Goal: Task Accomplishment & Management: Use online tool/utility

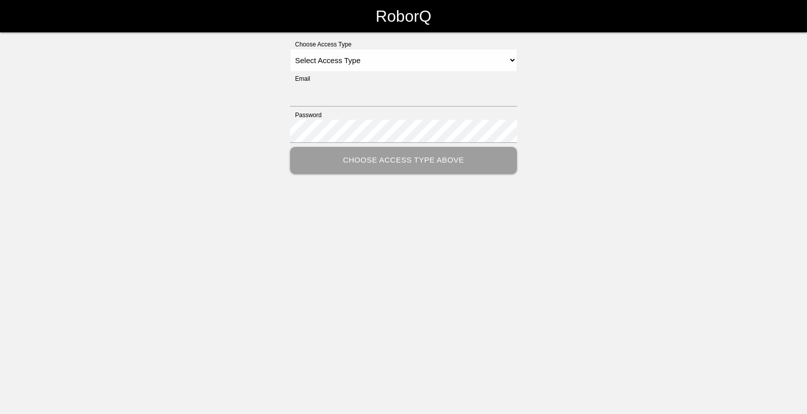
type input "[EMAIL_ADDRESS][DOMAIN_NAME]"
click at [465, 61] on select "Select Access Type Admin Customer Supervisor Worker" at bounding box center [403, 60] width 227 height 23
select select "Worker"
click at [290, 49] on select "Select Access Type Admin Customer Supervisor Worker" at bounding box center [403, 60] width 227 height 23
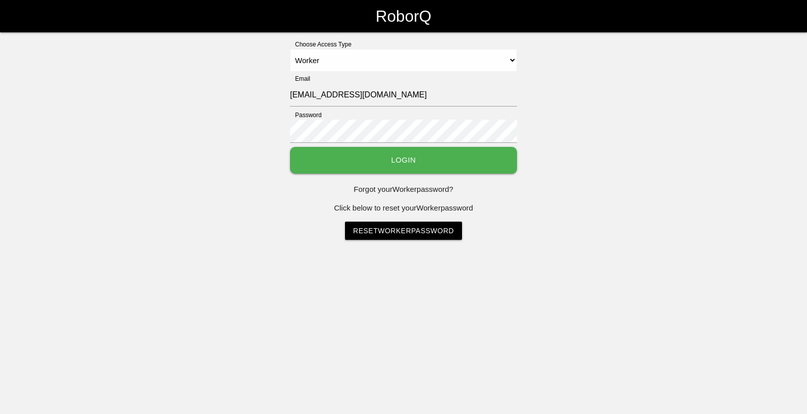
click at [393, 161] on button "Login" at bounding box center [403, 160] width 227 height 27
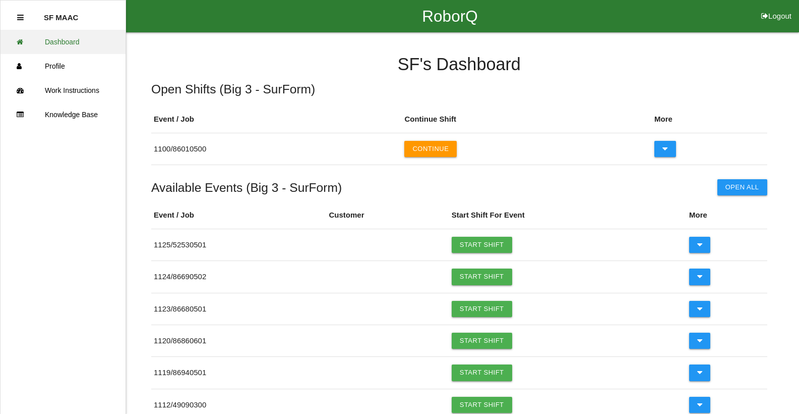
click at [93, 35] on link "Dashboard" at bounding box center [63, 42] width 125 height 24
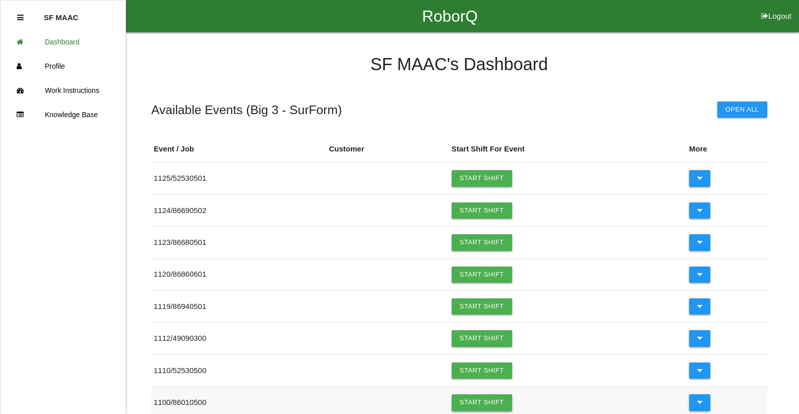
click at [489, 406] on link "Start Shift" at bounding box center [482, 402] width 61 height 16
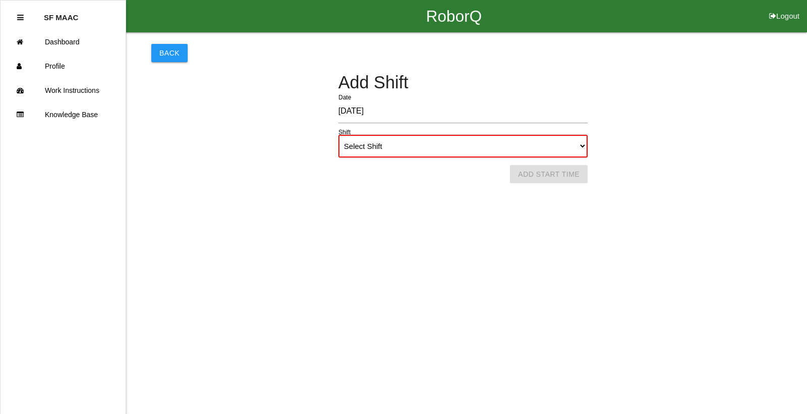
drag, startPoint x: 482, startPoint y: 144, endPoint x: 475, endPoint y: 149, distance: 8.8
click at [482, 144] on select "Select Shift 1st Shift 2nd Shift 3rd Shift 4th Shift" at bounding box center [462, 146] width 249 height 23
select select "2"
click at [338, 135] on select "Select Shift 1st Shift 2nd Shift 3rd Shift 4th Shift" at bounding box center [462, 146] width 249 height 23
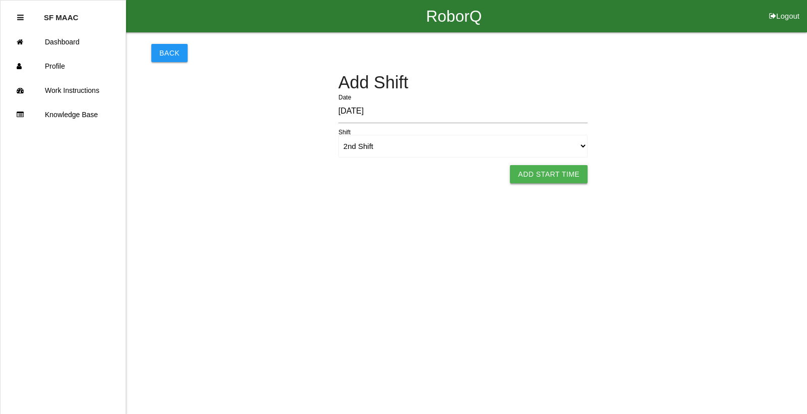
click at [575, 178] on button "Add Start Time" at bounding box center [549, 174] width 78 height 18
select select "4"
select select "34"
select select "2"
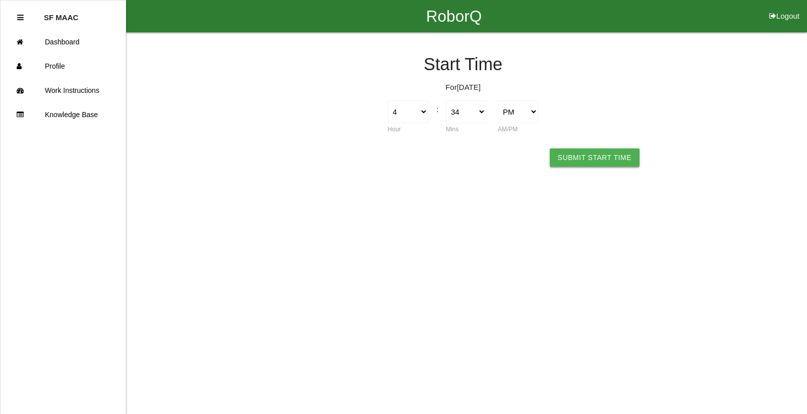
click at [590, 158] on button "Submit Start Time" at bounding box center [595, 157] width 90 height 18
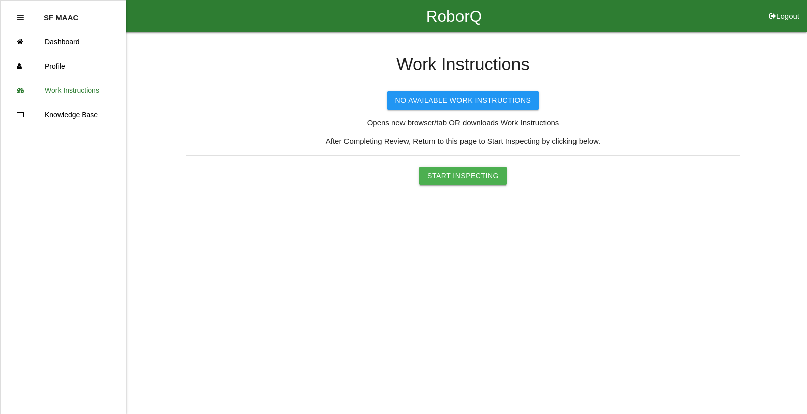
click at [478, 172] on button "Start Inspecting" at bounding box center [463, 175] width 88 height 18
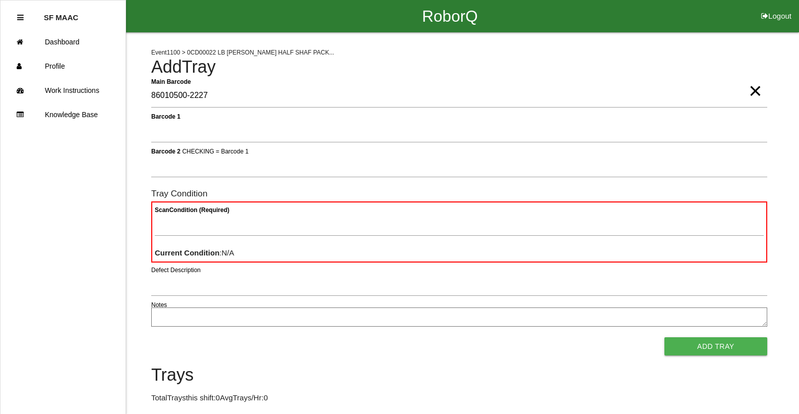
type Barcode "86010500-2227"
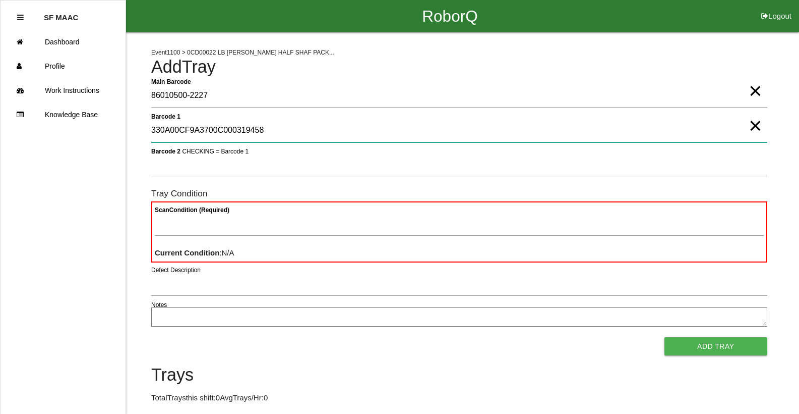
type 1 "330A00CF9A3700C000319458"
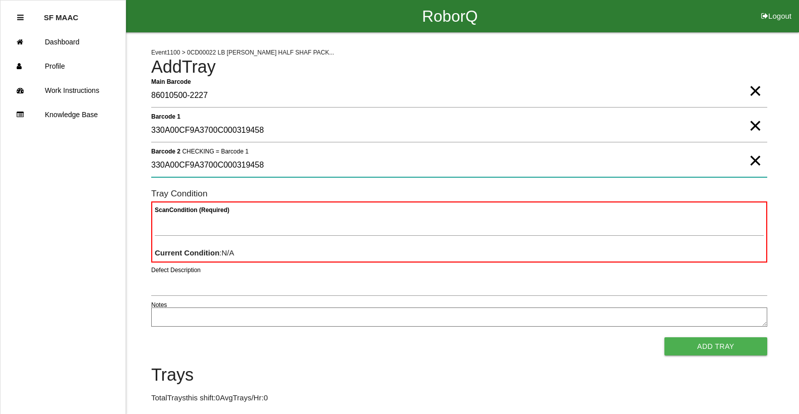
type 2 "330A00CF9A3700C000319458"
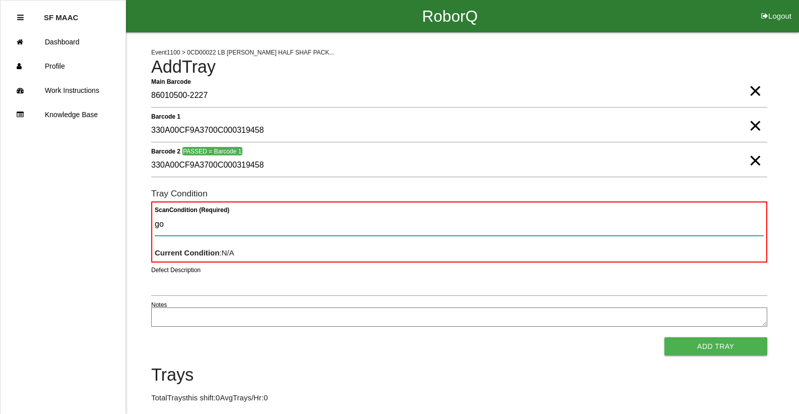
type Condition "goo"
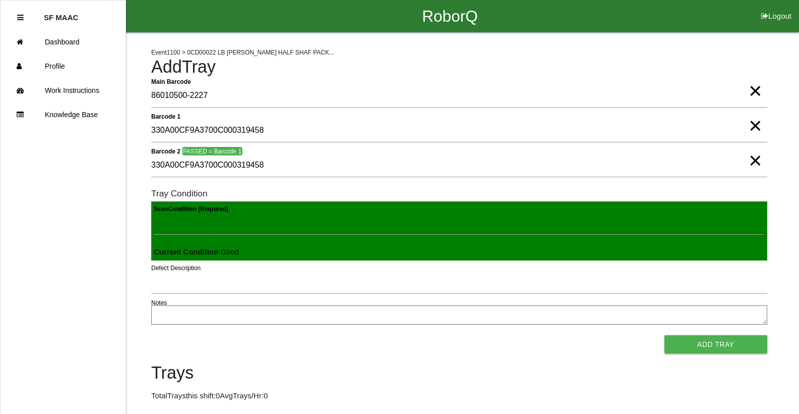
click at [665, 335] on button "Add Tray" at bounding box center [716, 344] width 103 height 18
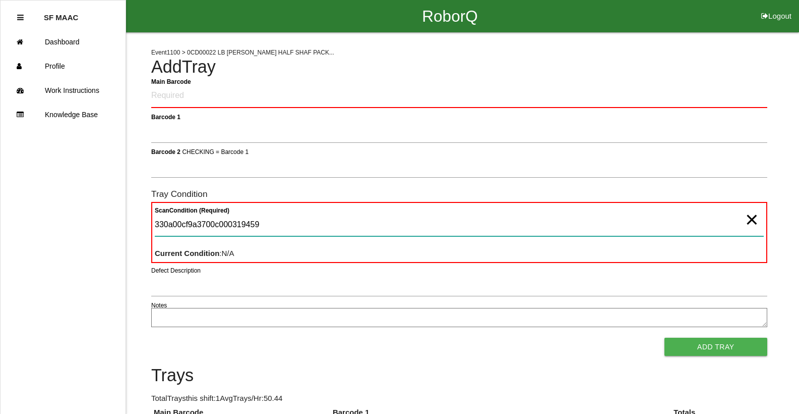
type Condition "330a00cf9a3700c000319459"
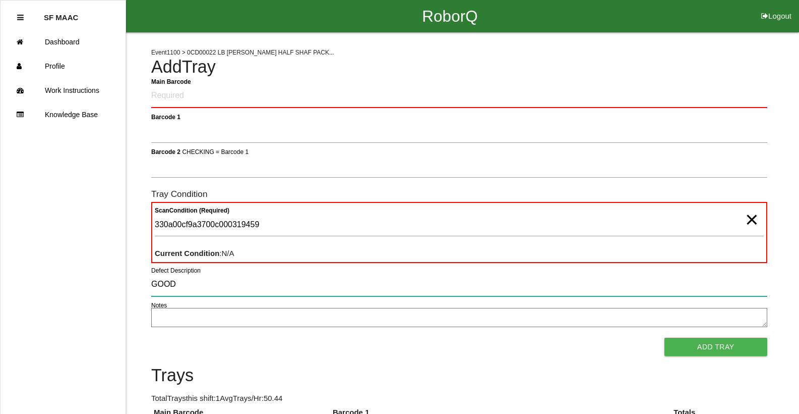
type input "GOOD"
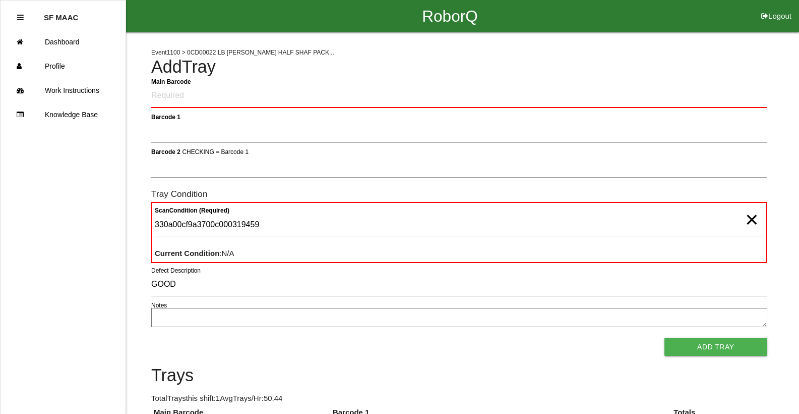
click at [753, 219] on span "×" at bounding box center [751, 209] width 13 height 20
click at [273, 95] on Barcode "Main Barcode" at bounding box center [459, 96] width 616 height 24
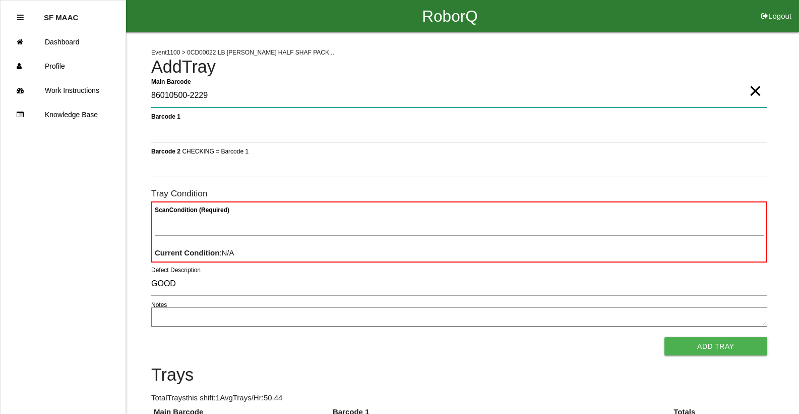
type Barcode "86010500-2229"
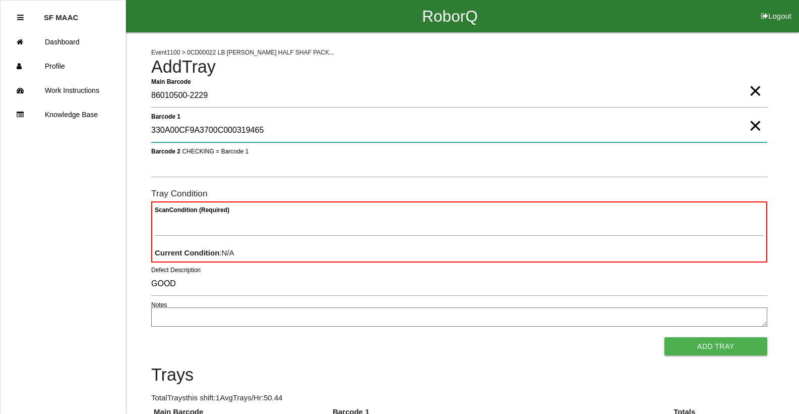
type 1 "330A00CF9A3700C000319465"
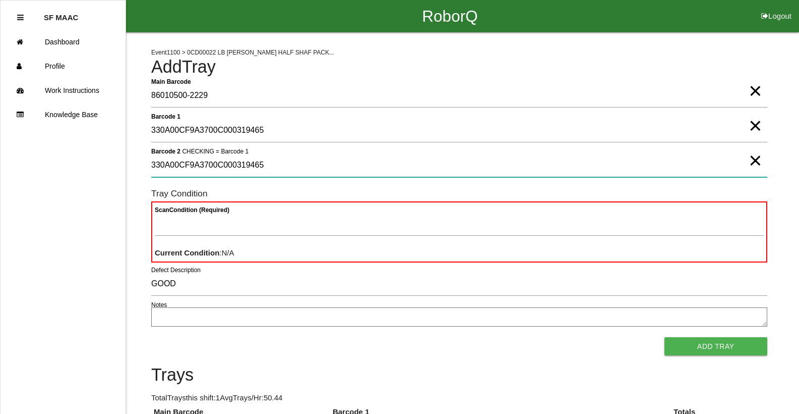
type 2 "330A00CF9A3700C000319465"
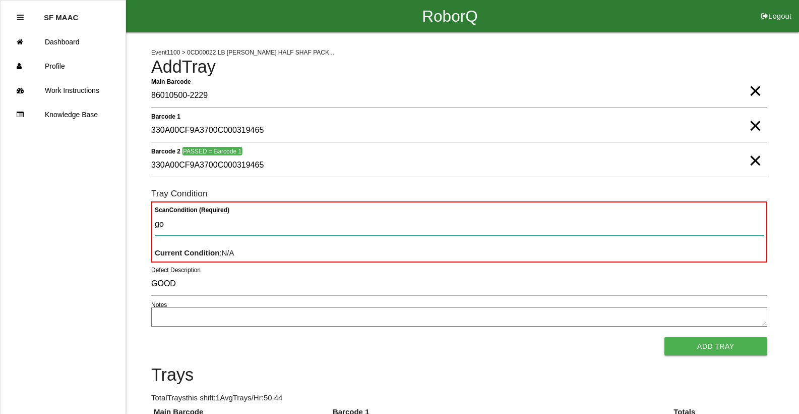
type Condition "goo"
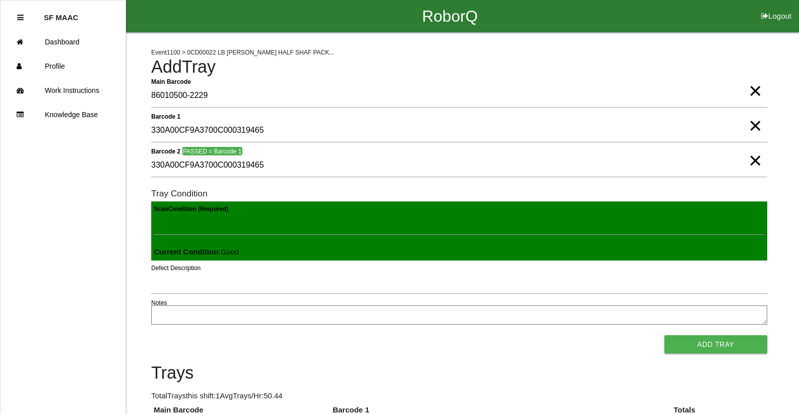
click at [665, 335] on button "Add Tray" at bounding box center [716, 344] width 103 height 18
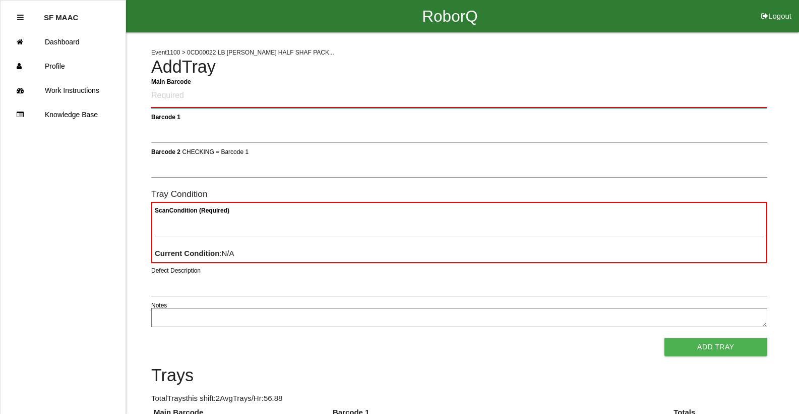
drag, startPoint x: 187, startPoint y: 99, endPoint x: 196, endPoint y: 89, distance: 13.2
click at [189, 98] on Barcode "Main Barcode" at bounding box center [459, 96] width 616 height 24
type Barcode "86010500-2230"
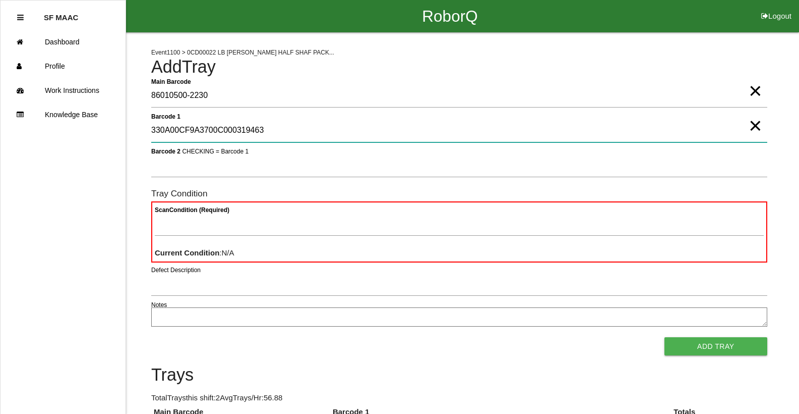
type 1 "330A00CF9A3700C000319463"
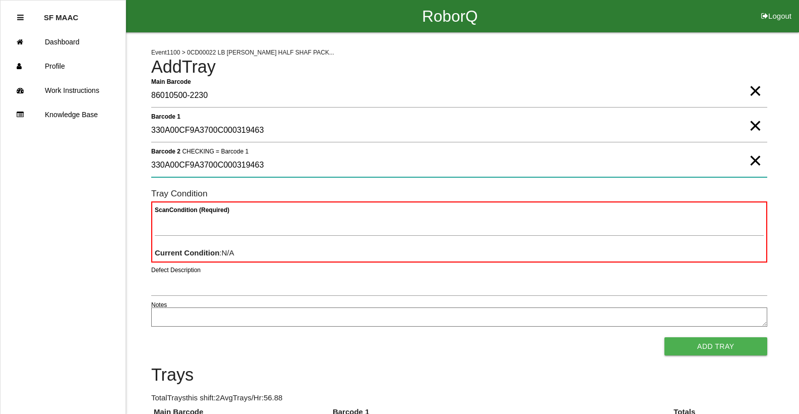
type 2 "330A00CF9A3700C000319463"
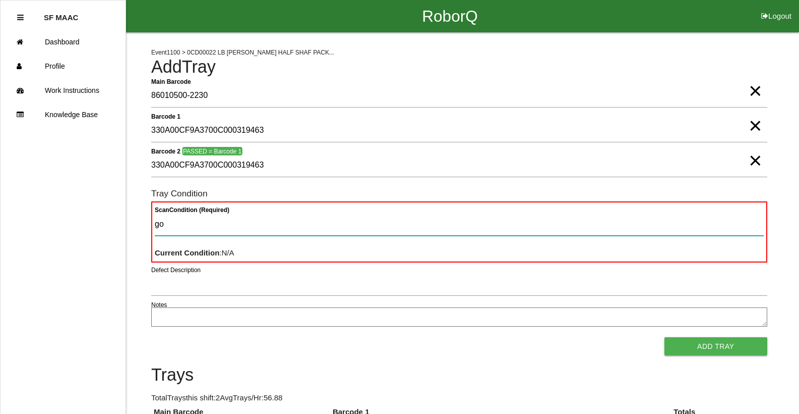
type Condition "goo"
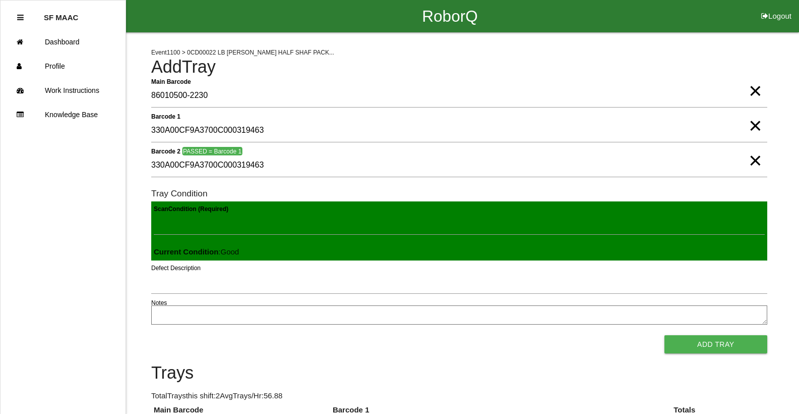
click at [665, 335] on button "Add Tray" at bounding box center [716, 344] width 103 height 18
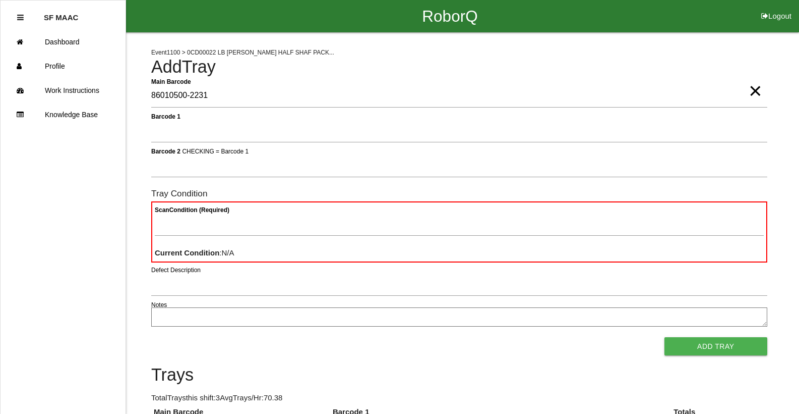
type Barcode "86010500-2231"
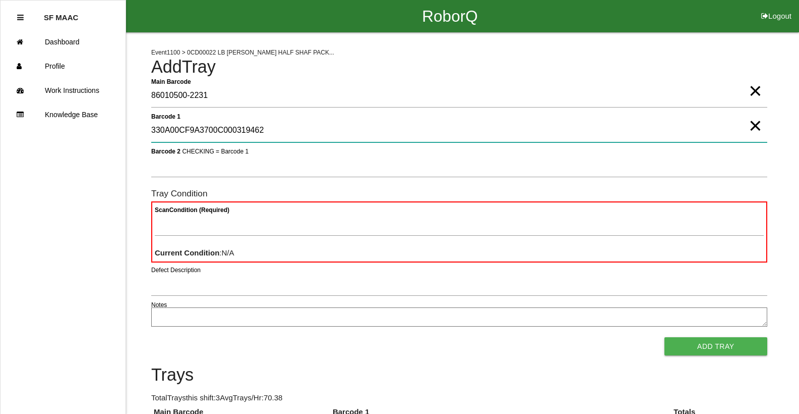
type 1 "330A00CF9A3700C000319462"
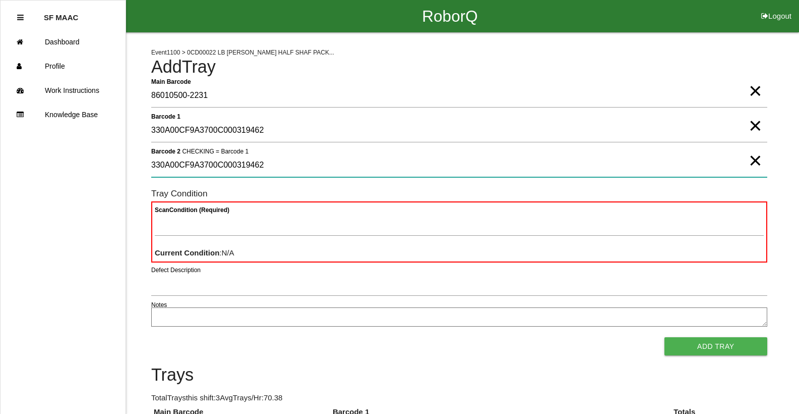
type 2 "330A00CF9A3700C000319462"
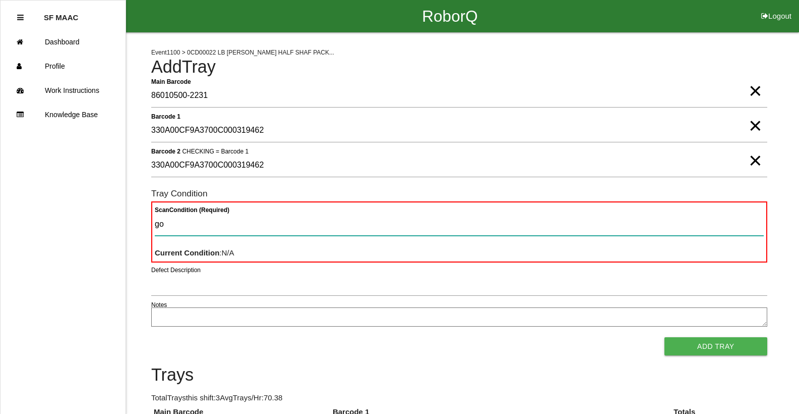
type Condition "goo"
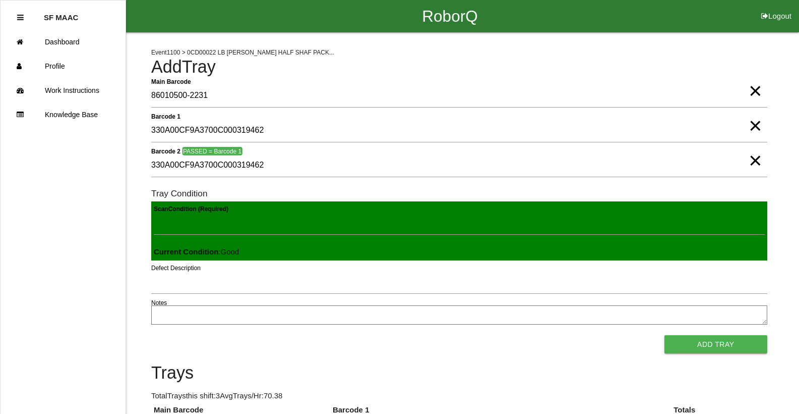
click at [665, 335] on button "Add Tray" at bounding box center [716, 344] width 103 height 18
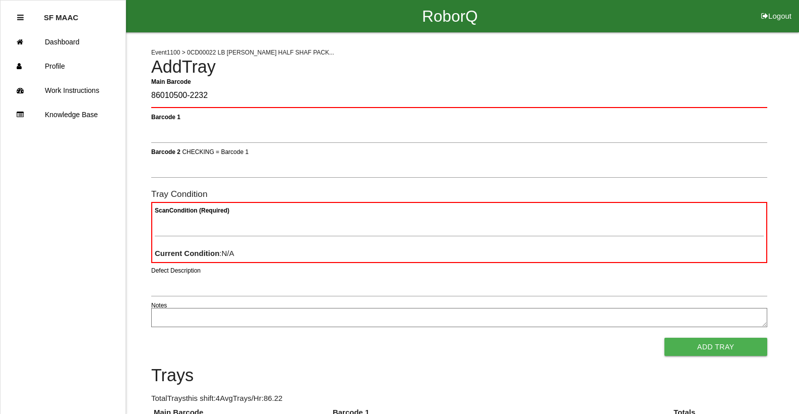
type Barcode "86010500-2232"
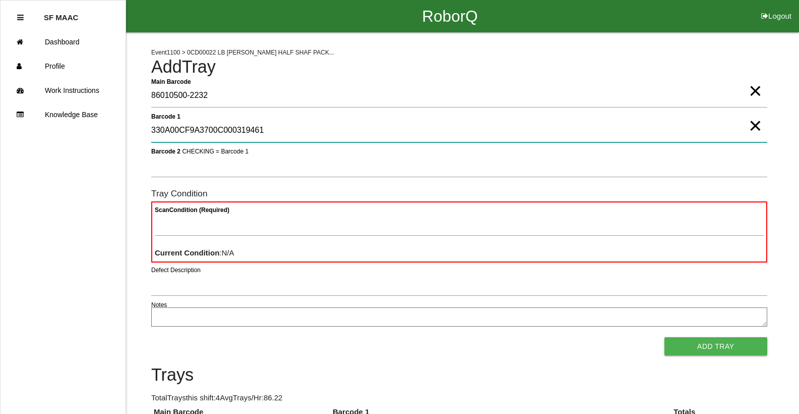
type 1 "330A00CF9A3700C000319461"
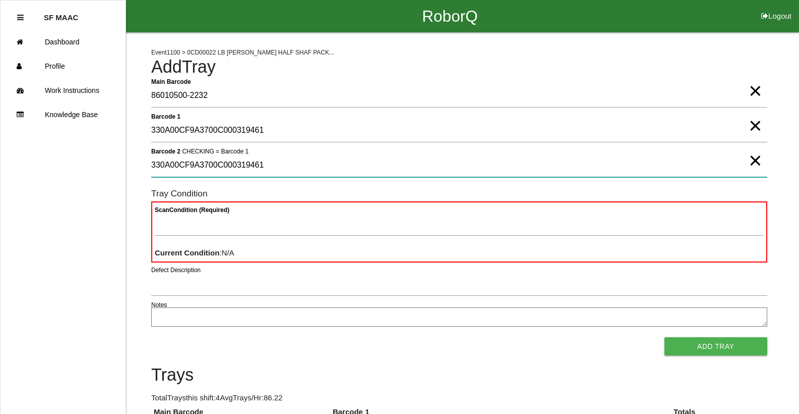
type 2 "330A00CF9A3700C000319461"
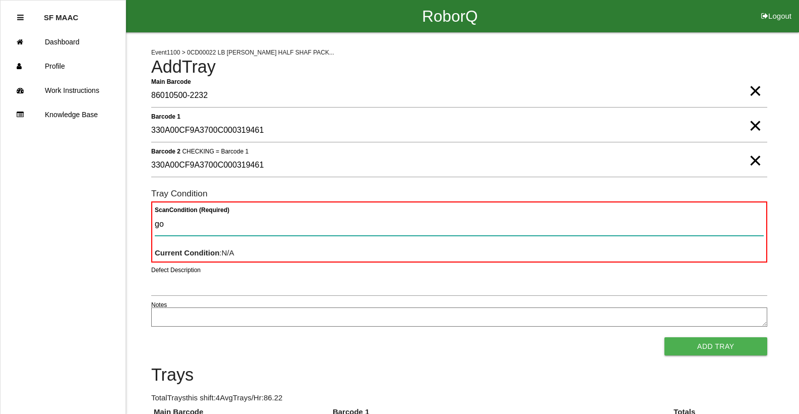
type Condition "goo"
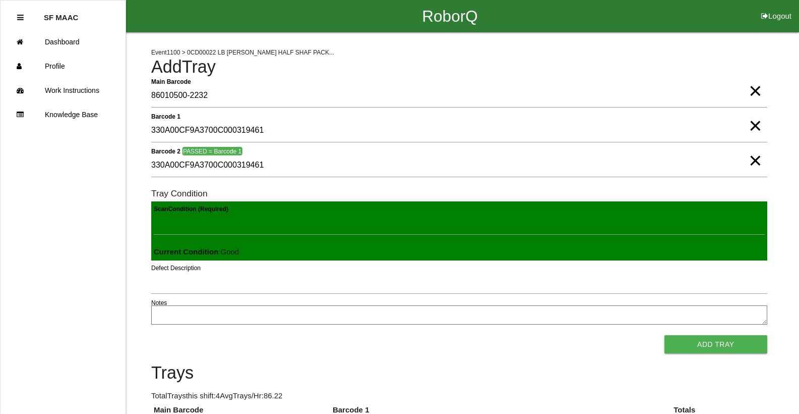
click at [665, 335] on button "Add Tray" at bounding box center [716, 344] width 103 height 18
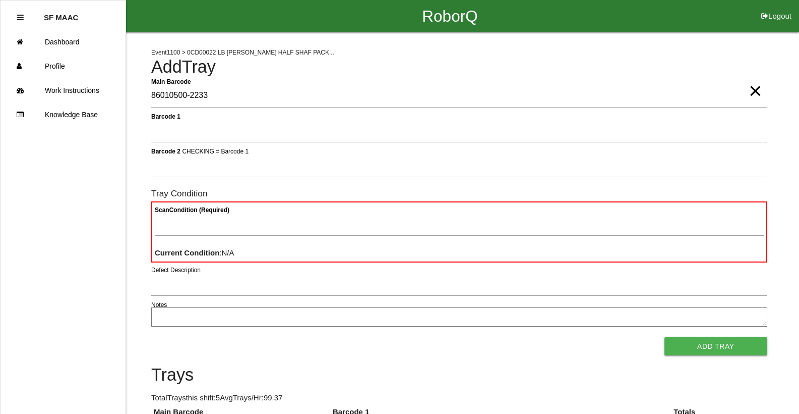
type Barcode "86010500-2233"
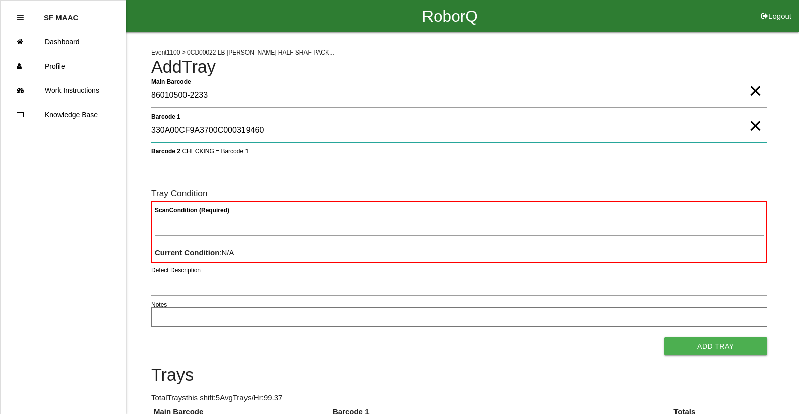
type 1 "330A00CF9A3700C000319460"
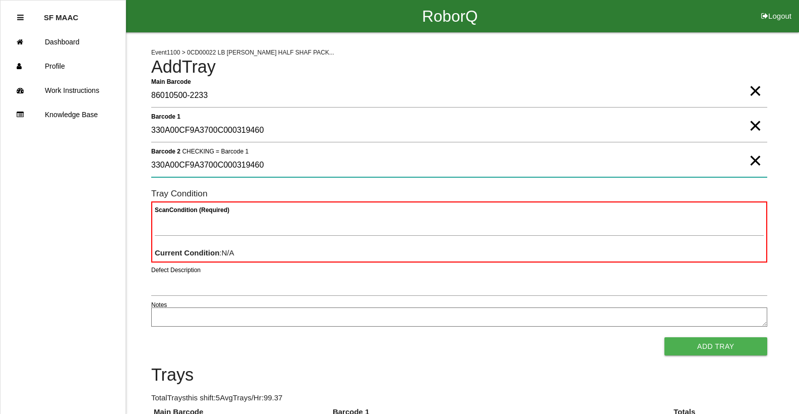
type 2 "330A00CF9A3700C000319460"
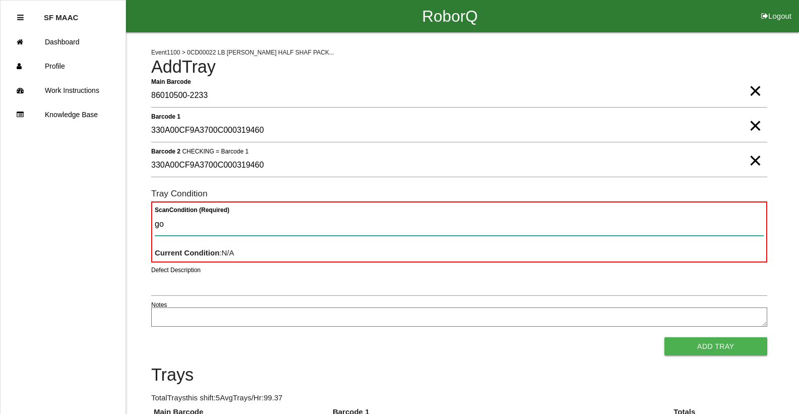
type Condition "goo"
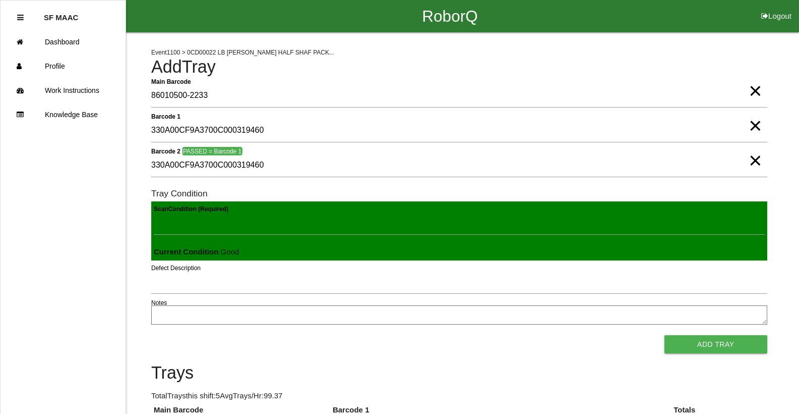
click at [665, 335] on button "Add Tray" at bounding box center [716, 344] width 103 height 18
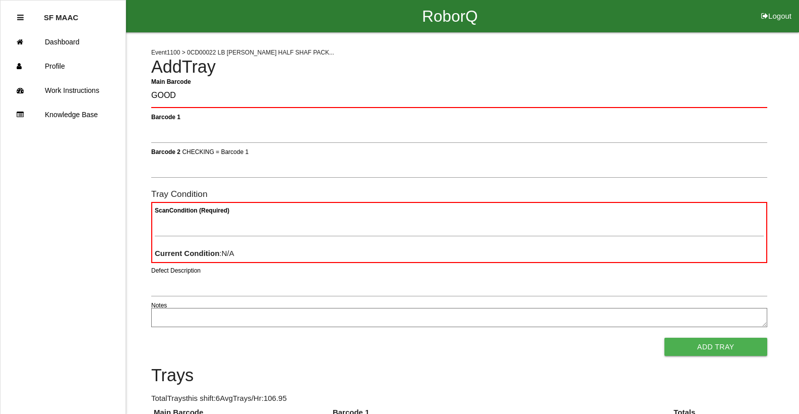
type Barcode "GOOD"
click at [195, 93] on Barcode "GOOD" at bounding box center [459, 96] width 616 height 24
click at [757, 91] on span "×" at bounding box center [755, 81] width 13 height 20
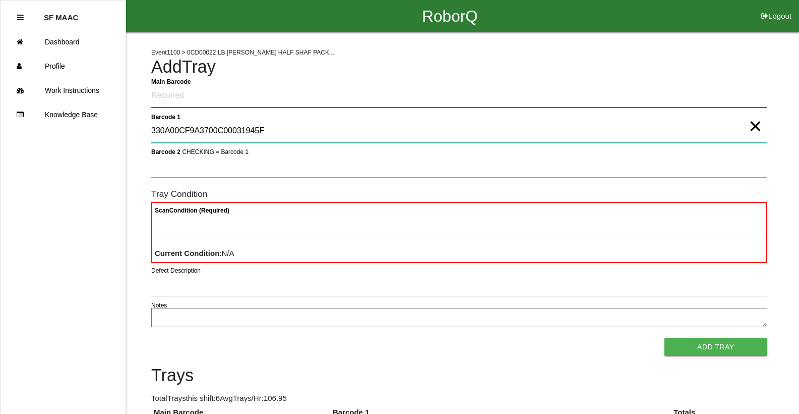
type 1 "330A00CF9A3700C00031945F"
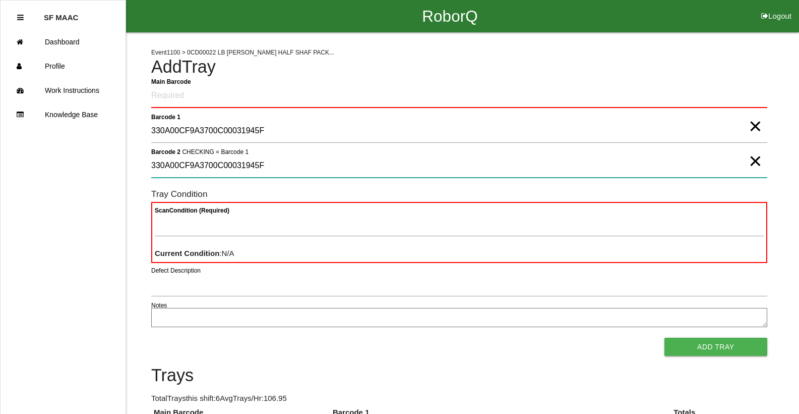
type 2 "330A00CF9A3700C00031945F"
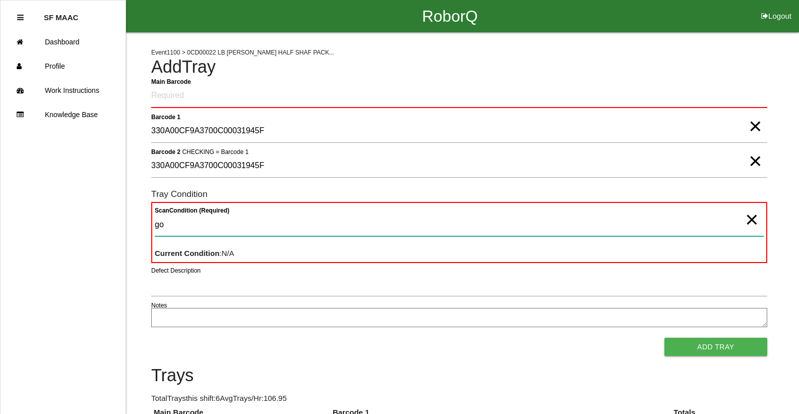
type Condition "goo"
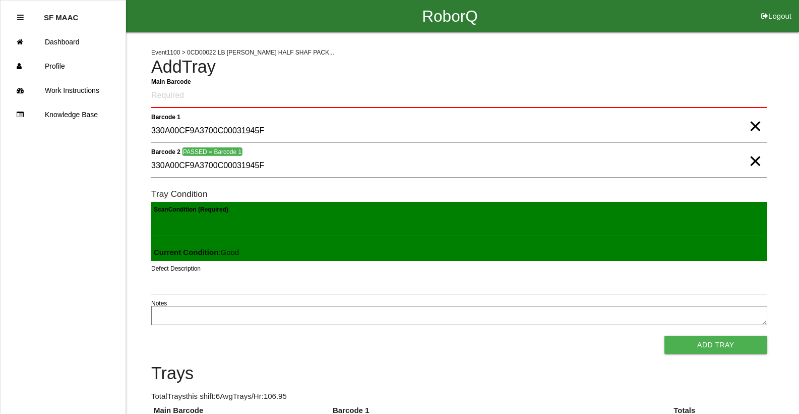
click at [665, 335] on button "Add Tray" at bounding box center [716, 344] width 103 height 18
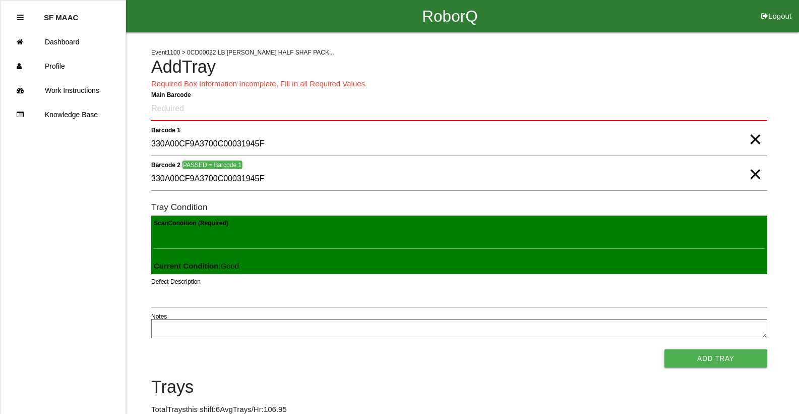
click at [755, 174] on span "×" at bounding box center [755, 164] width 13 height 20
click at [757, 139] on span "×" at bounding box center [755, 129] width 13 height 20
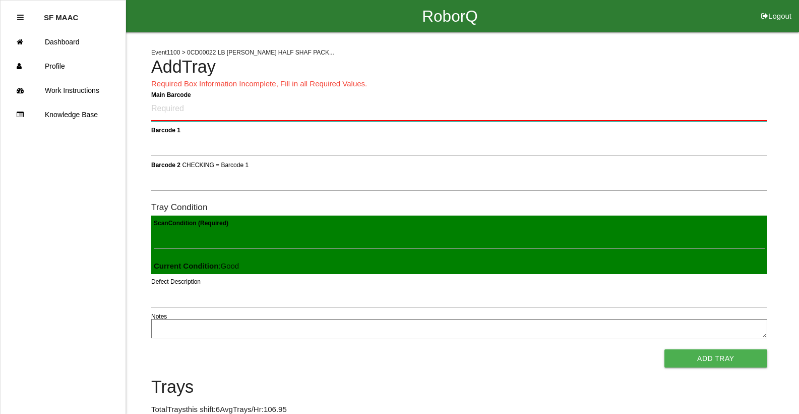
click at [235, 101] on Barcode "Main Barcode" at bounding box center [459, 109] width 616 height 24
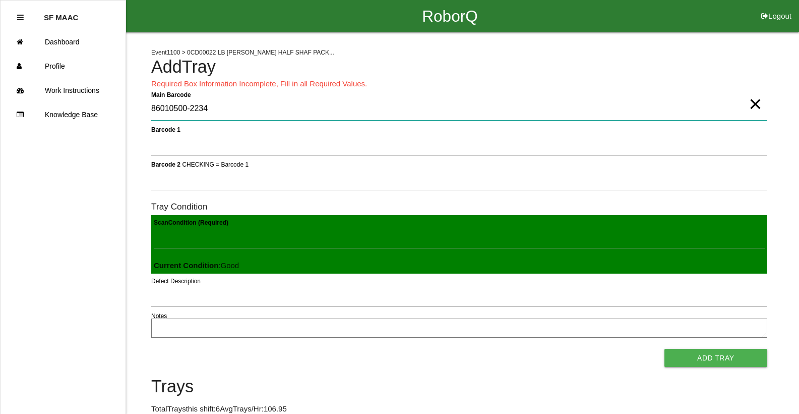
type Barcode "86010500-2234"
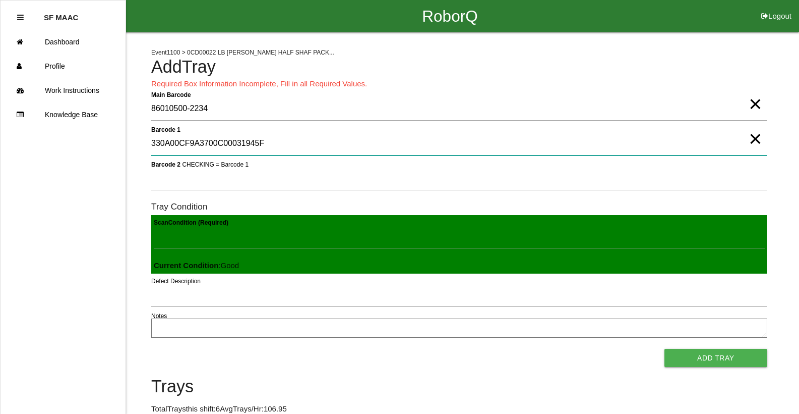
type 1 "330A00CF9A3700C00031945F"
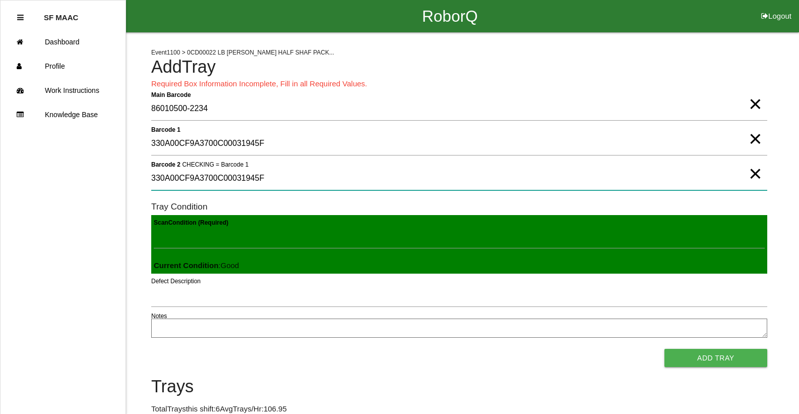
type 2 "330A00CF9A3700C00031945F"
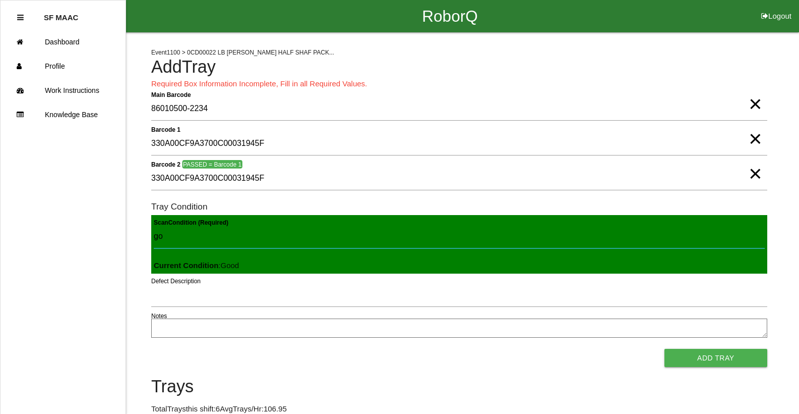
type Condition "goo"
click at [665, 349] on button "Add Tray" at bounding box center [716, 358] width 103 height 18
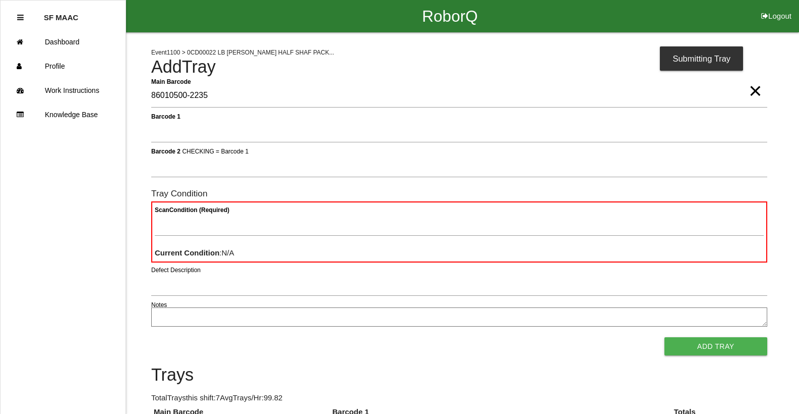
type Barcode "86010500-2235"
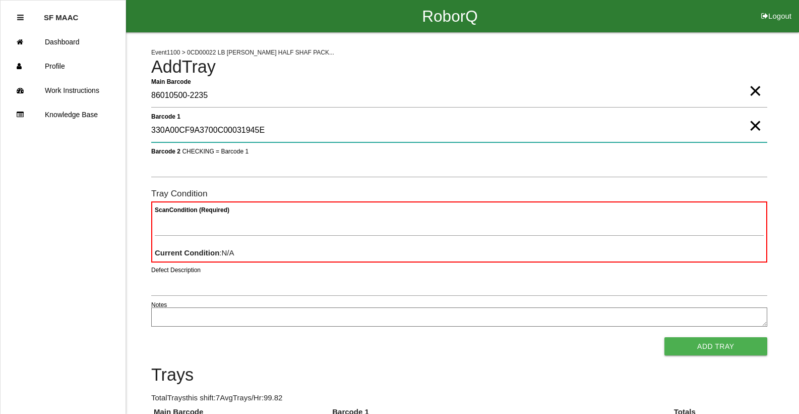
type 1 "330A00CF9A3700C00031945E"
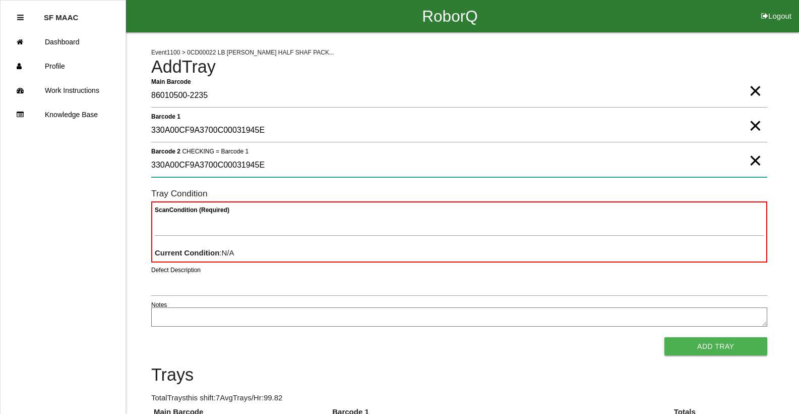
type 2 "330A00CF9A3700C00031945E"
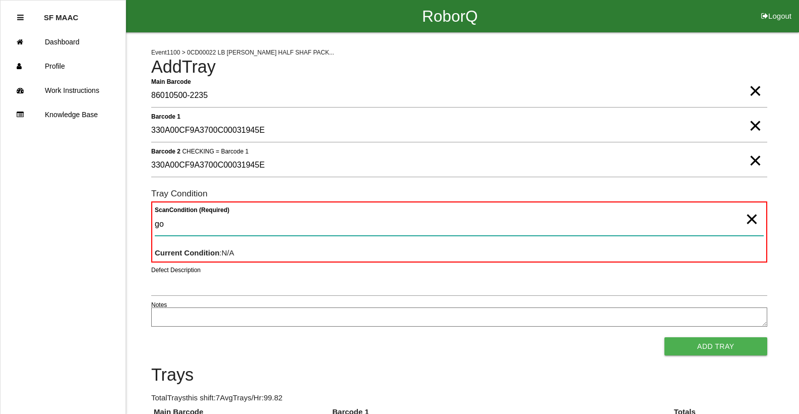
type Condition "goo"
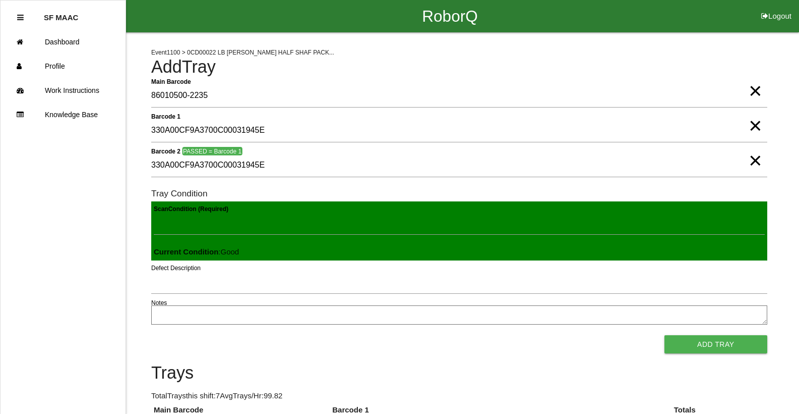
click at [665, 335] on button "Add Tray" at bounding box center [716, 344] width 103 height 18
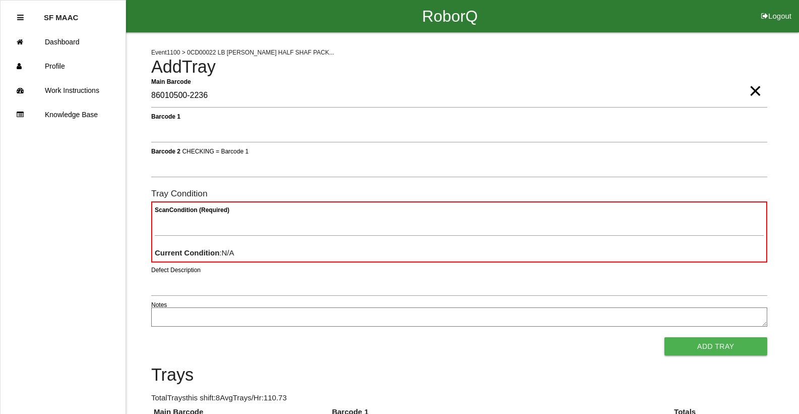
type Barcode "86010500-2236"
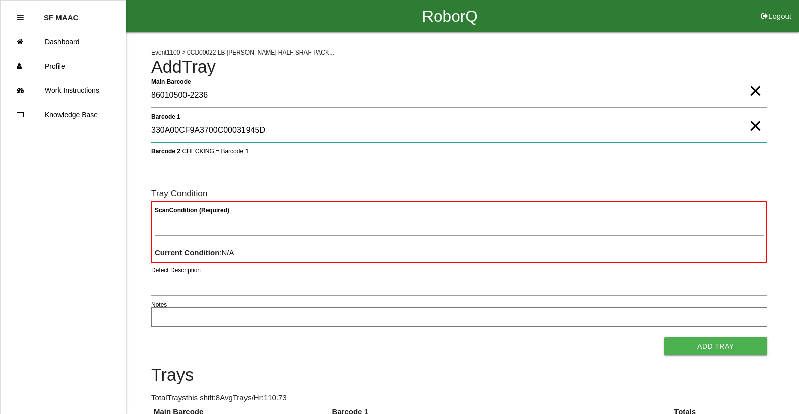
type 1 "330A00CF9A3700C00031945D"
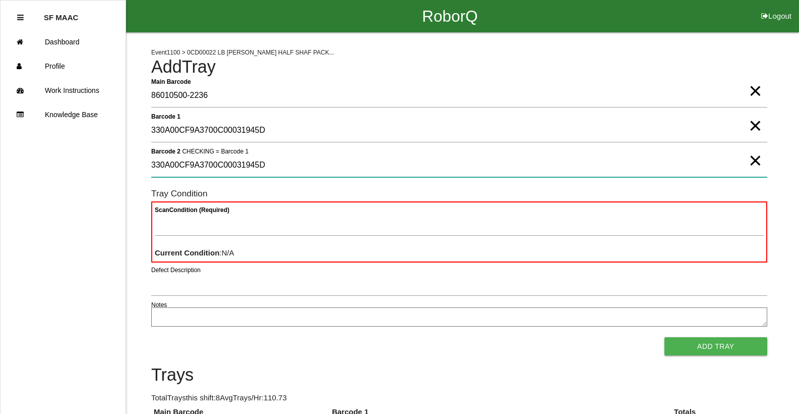
type 2 "330A00CF9A3700C00031945D"
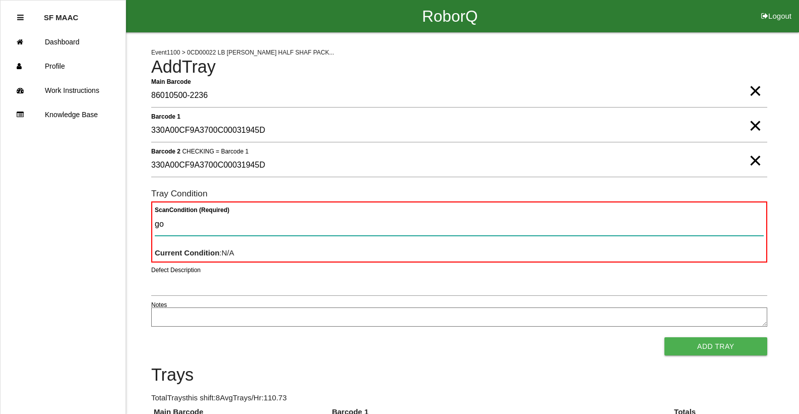
type Condition "goo"
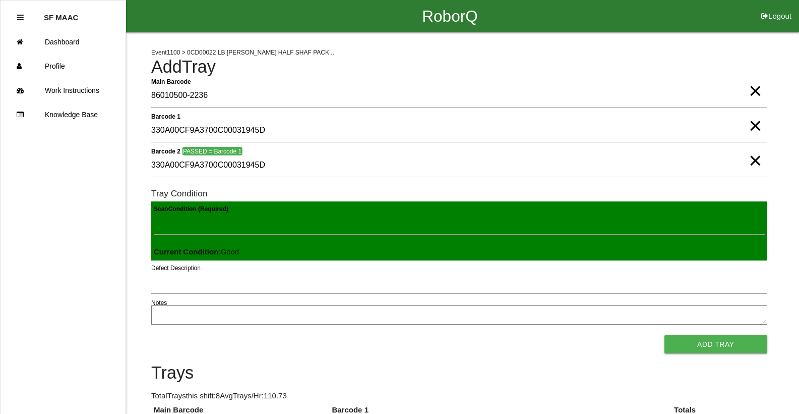
click at [665, 335] on button "Add Tray" at bounding box center [716, 344] width 103 height 18
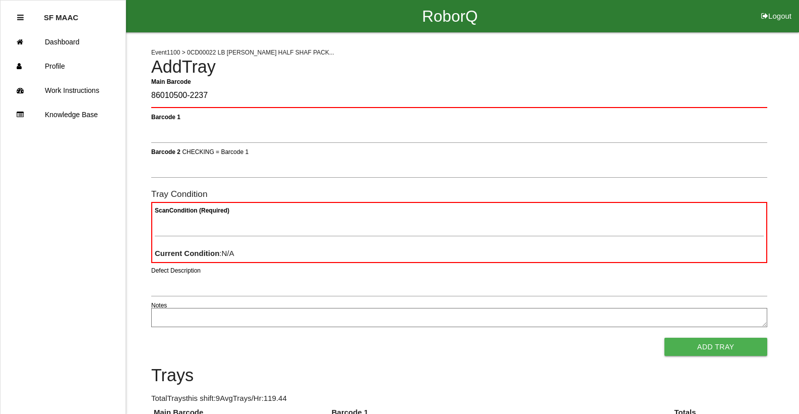
type Barcode "86010500-2237"
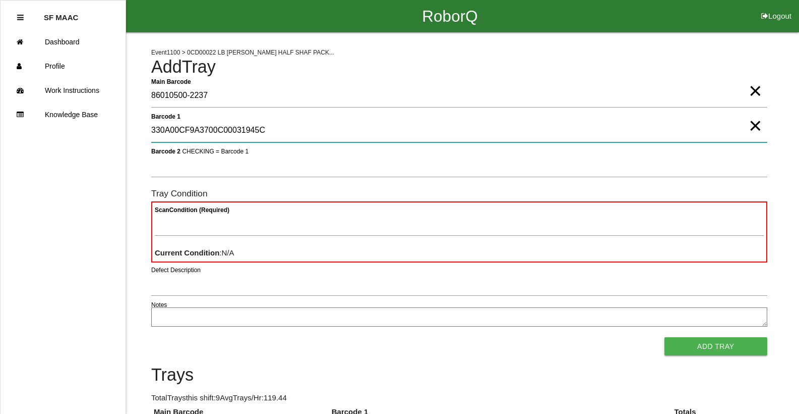
type 1 "330A00CF9A3700C00031945C"
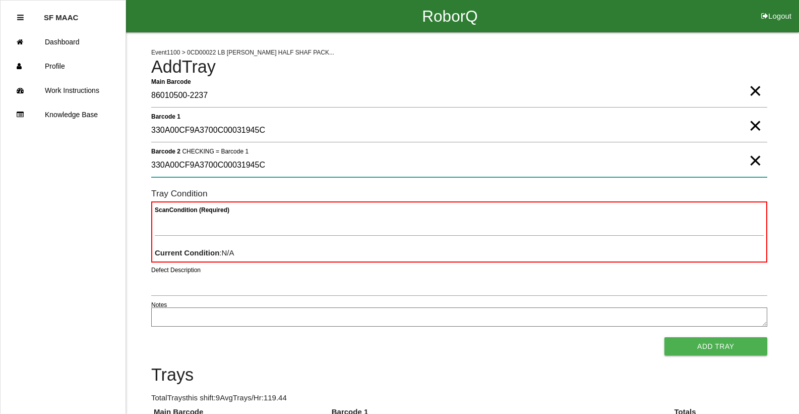
type 2 "330A00CF9A3700C00031945C"
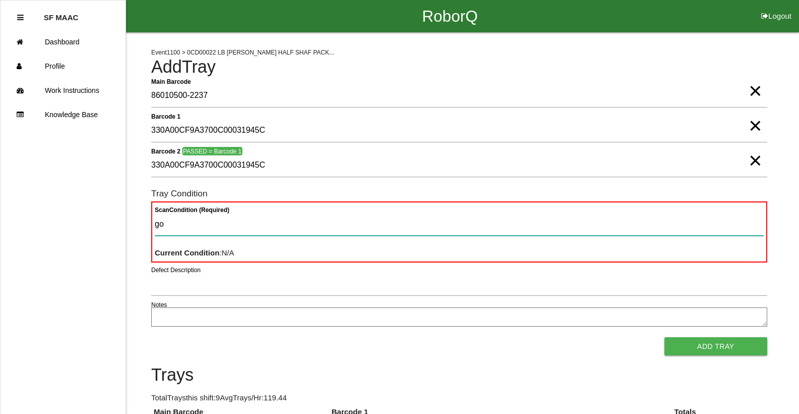
type Condition "goo"
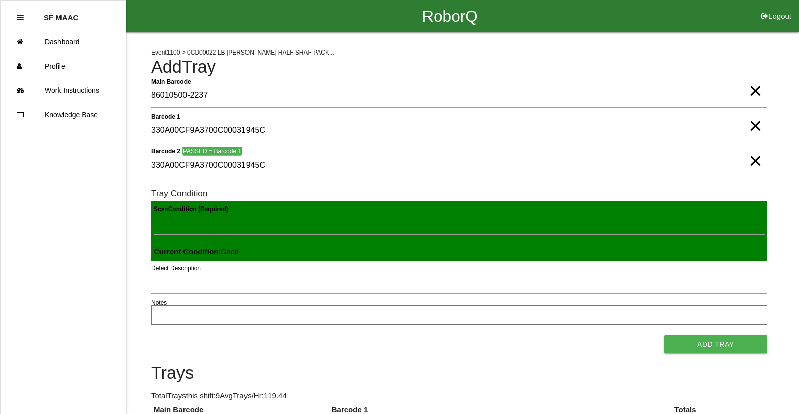
click at [665, 335] on button "Add Tray" at bounding box center [716, 344] width 103 height 18
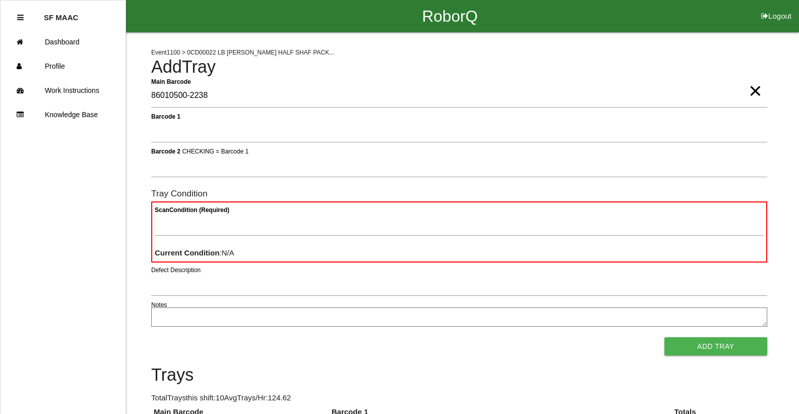
type Barcode "86010500-2238"
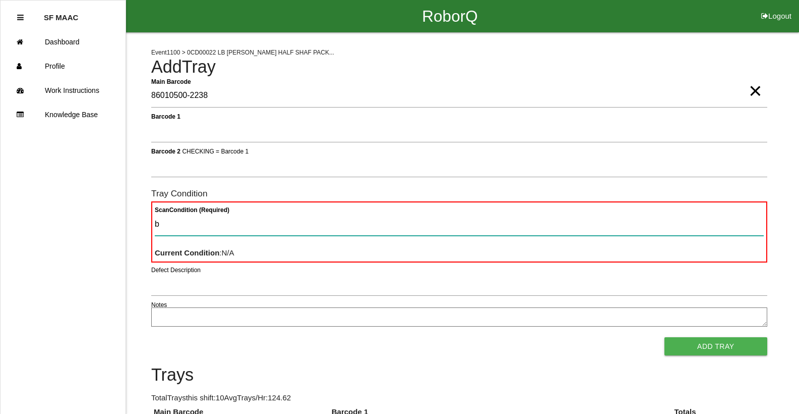
type Condition "ba"
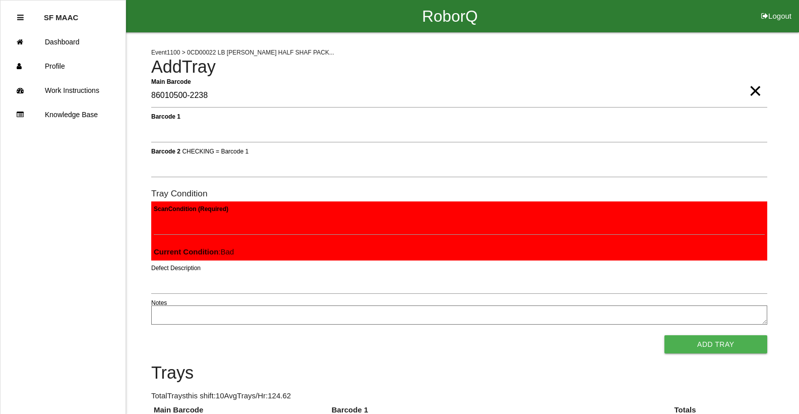
click at [665, 335] on button "Add Tray" at bounding box center [716, 344] width 103 height 18
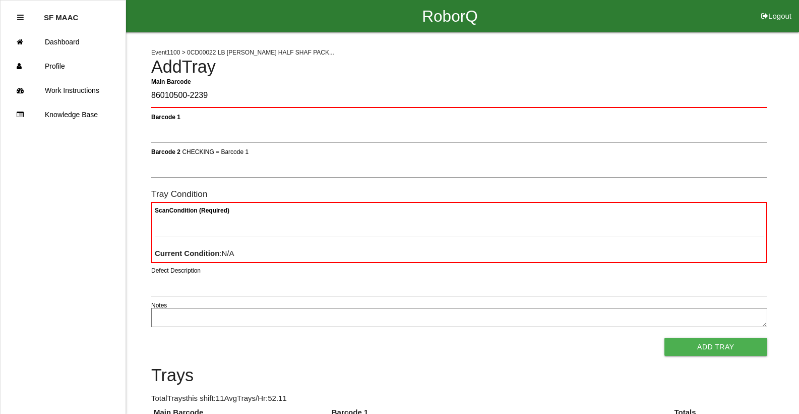
type Barcode "86010500-2239"
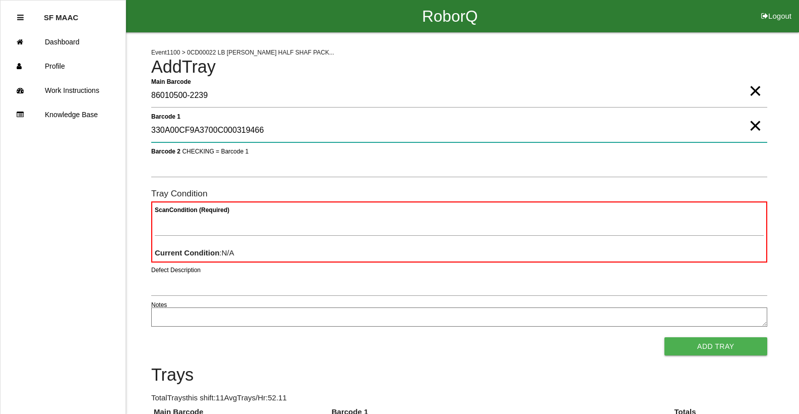
type 1 "330A00CF9A3700C000319466"
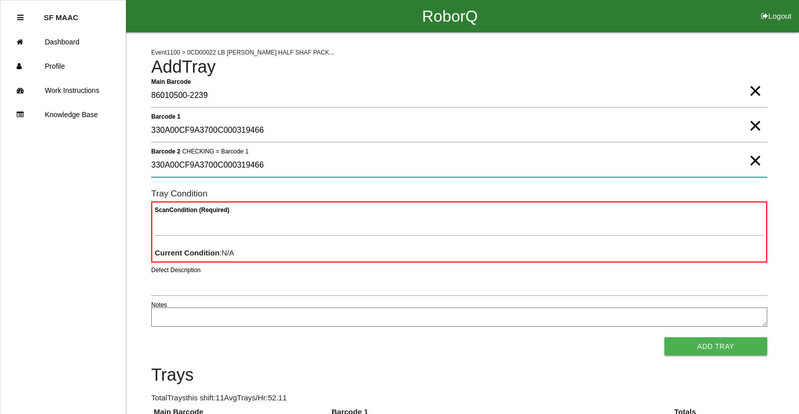
type 2 "330A00CF9A3700C000319466"
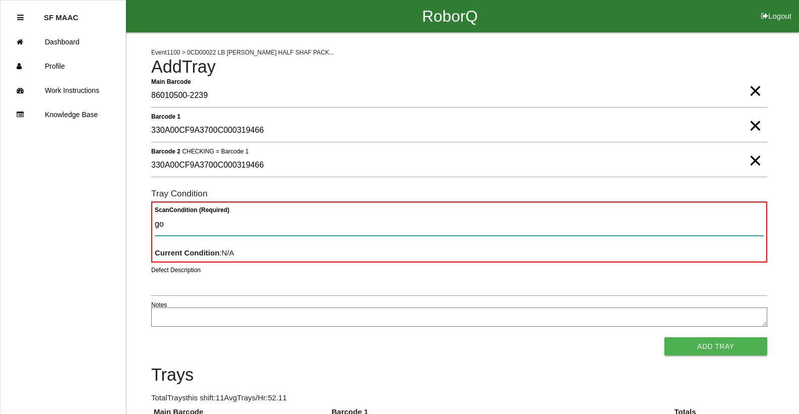
type Condition "goo"
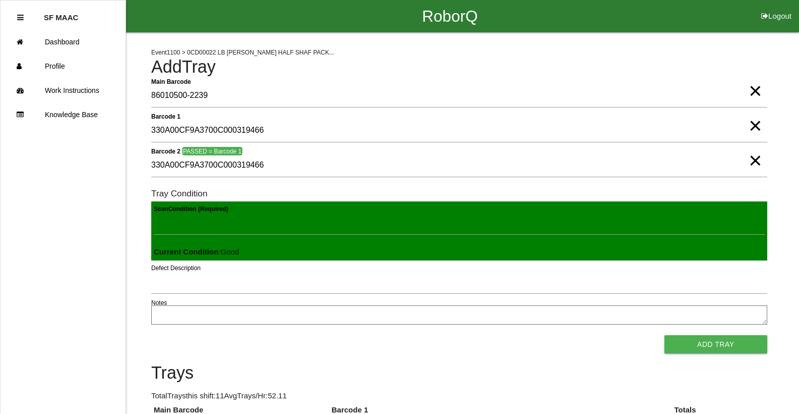
click at [665, 335] on button "Add Tray" at bounding box center [716, 344] width 103 height 18
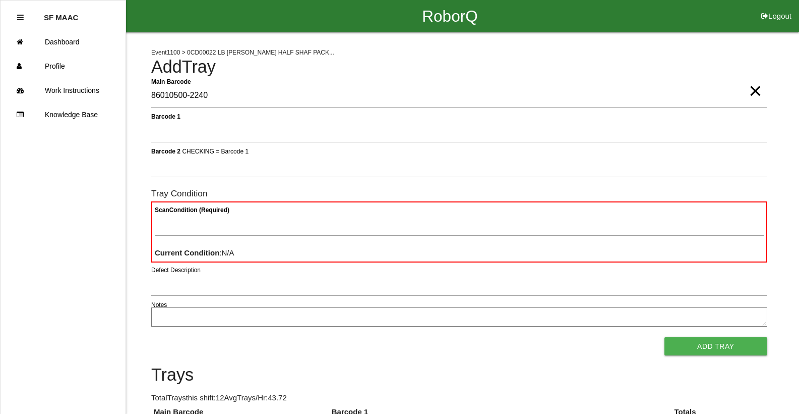
type Barcode "86010500-2240"
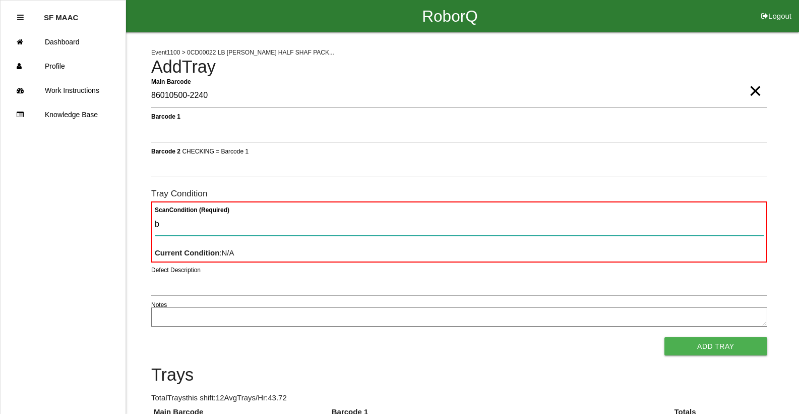
type Condition "ba"
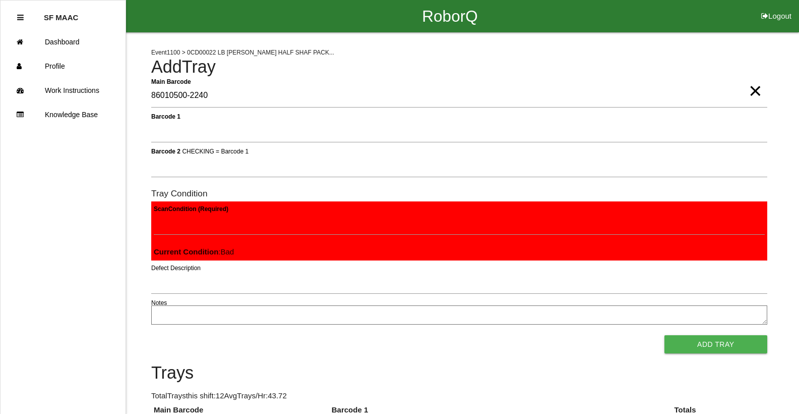
click at [665, 335] on button "Add Tray" at bounding box center [716, 344] width 103 height 18
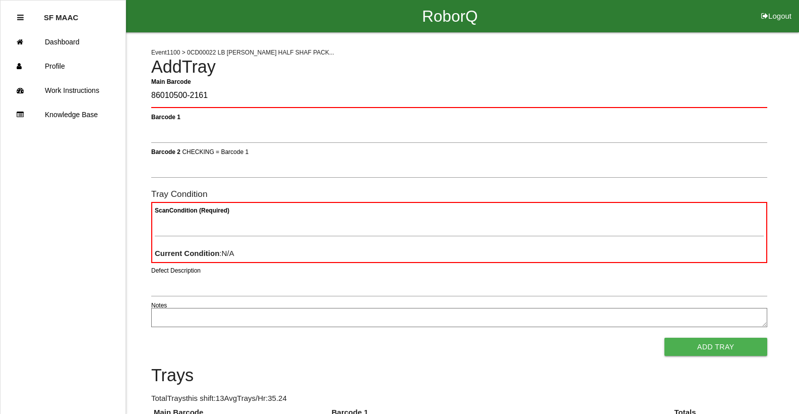
type Barcode "86010500-2161"
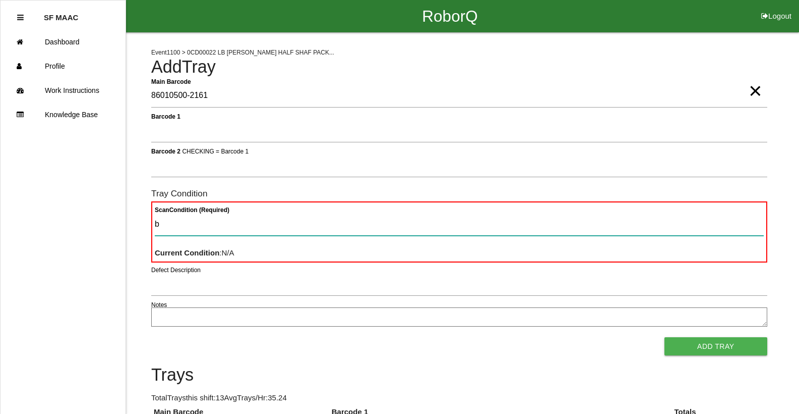
type Condition "ba"
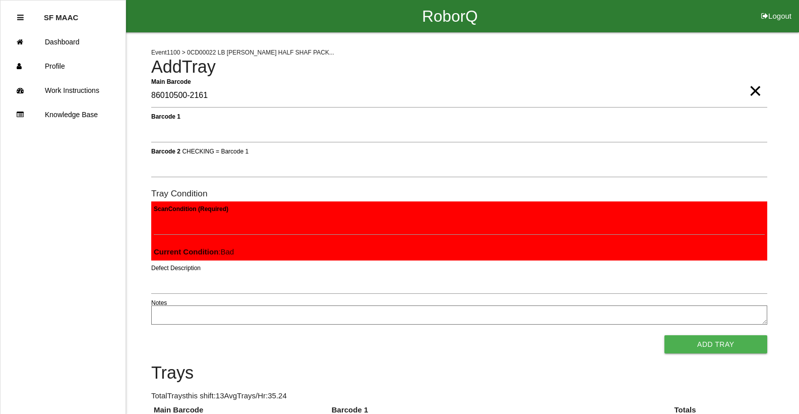
click at [665, 335] on button "Add Tray" at bounding box center [716, 344] width 103 height 18
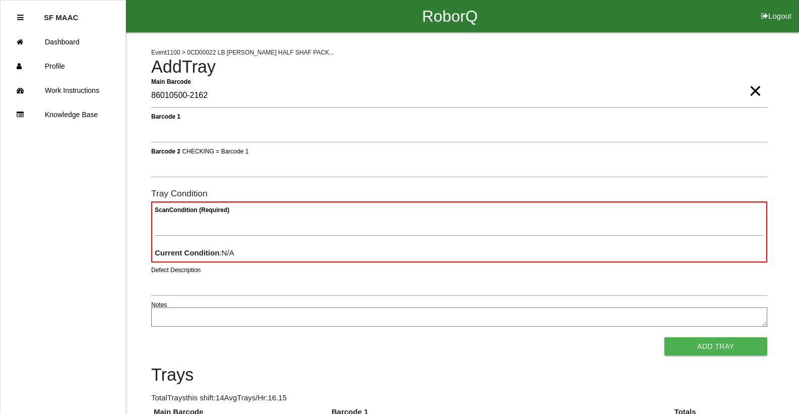
type Barcode "86010500-2162"
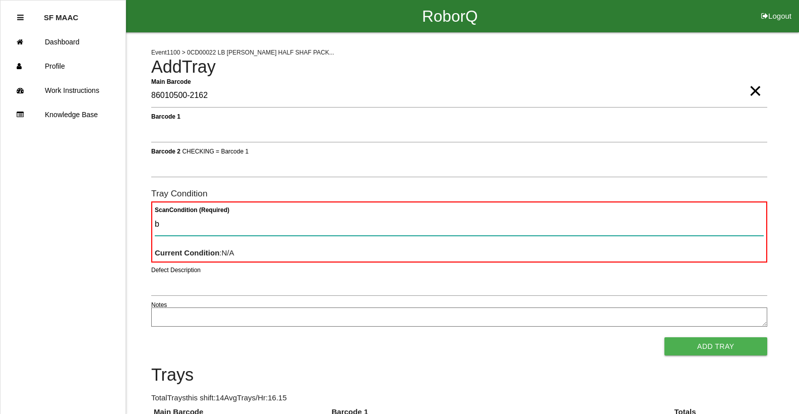
type Condition "ba"
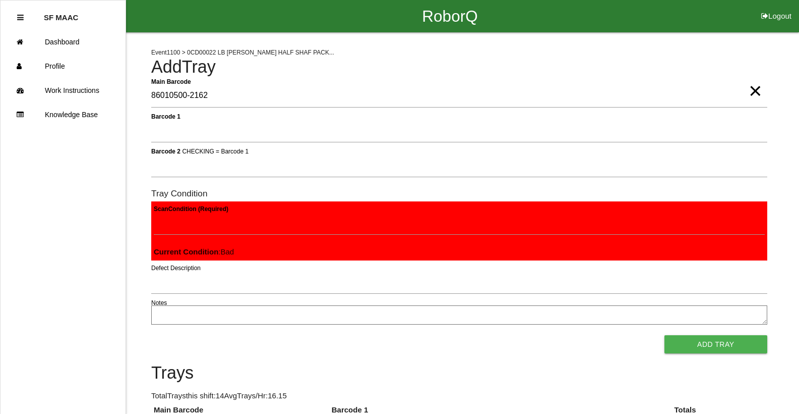
click at [665, 335] on button "Add Tray" at bounding box center [716, 344] width 103 height 18
